Goal: Information Seeking & Learning: Learn about a topic

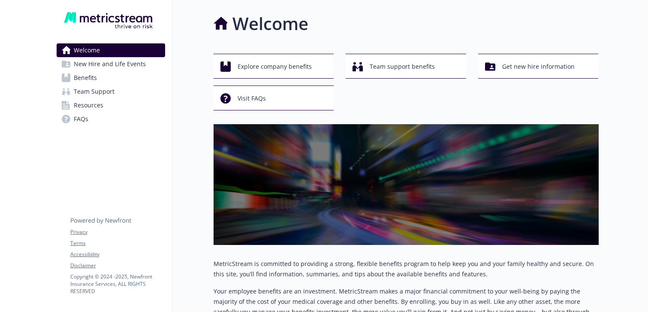
click at [126, 106] on link "Resources" at bounding box center [111, 105] width 109 height 14
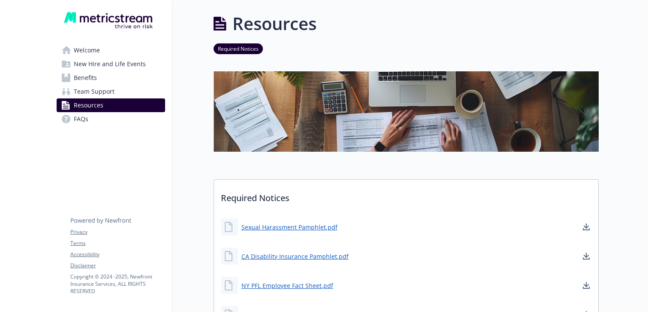
click at [120, 78] on link "Benefits" at bounding box center [111, 78] width 109 height 14
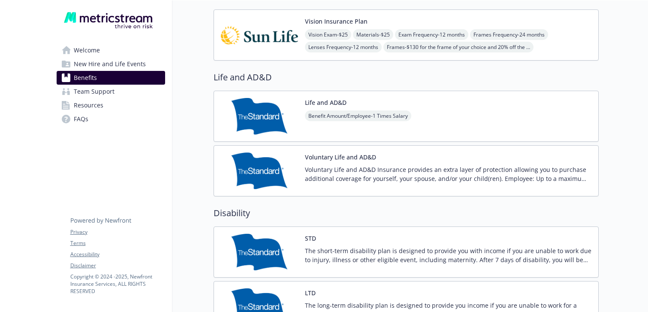
scroll to position [503, 0]
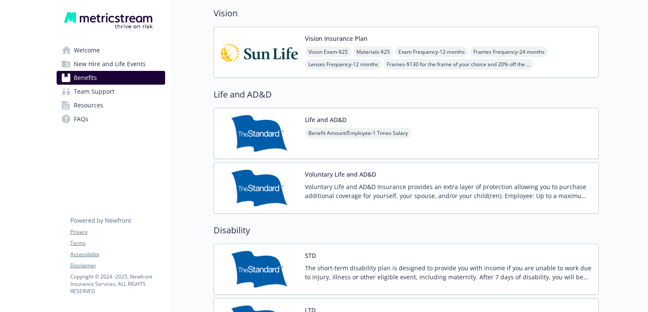
click at [339, 148] on div "Benefit Amount/Employee - 1 Times Salary" at bounding box center [358, 139] width 106 height 24
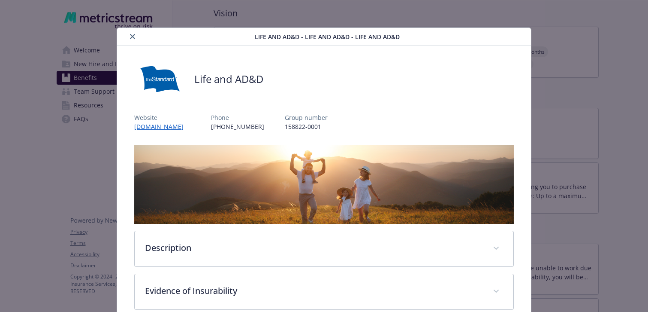
scroll to position [26, 0]
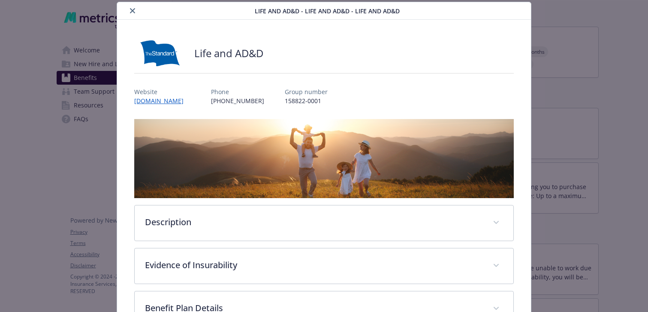
click at [132, 12] on icon "close" at bounding box center [132, 10] width 5 height 5
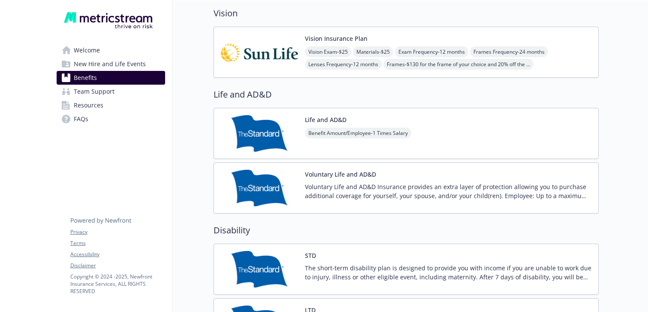
click at [337, 177] on button "Voluntary Life and AD&D" at bounding box center [340, 174] width 71 height 9
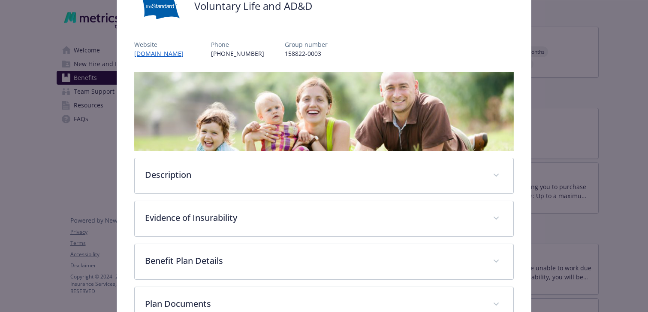
scroll to position [175, 0]
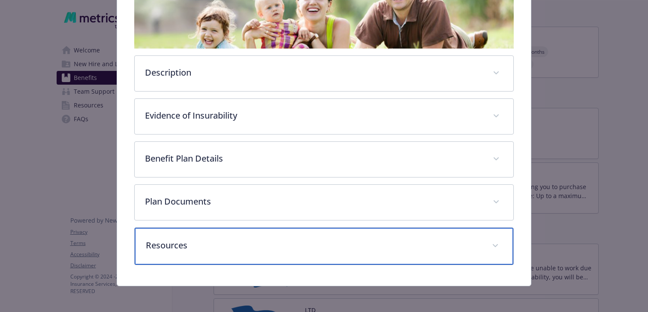
click at [175, 240] on p "Resources" at bounding box center [314, 245] width 336 height 13
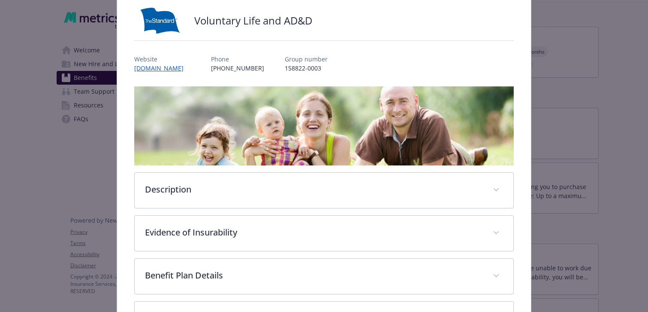
scroll to position [0, 0]
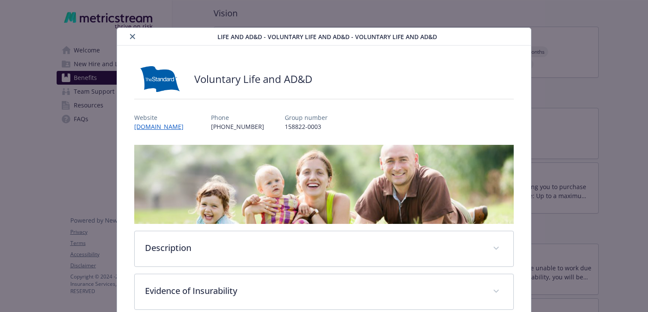
click at [131, 38] on icon "close" at bounding box center [132, 36] width 5 height 5
